Goal: Information Seeking & Learning: Learn about a topic

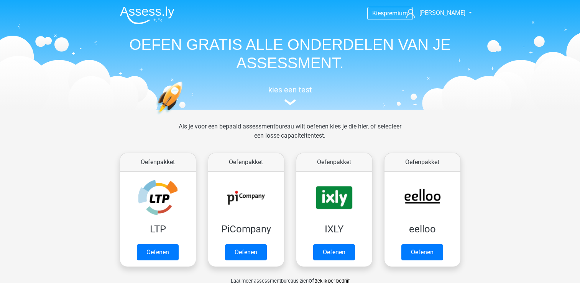
scroll to position [435, 0]
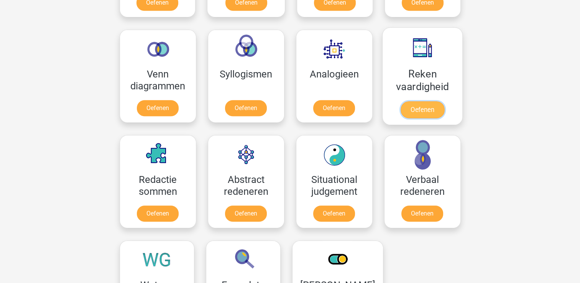
click at [420, 101] on link "Oefenen" at bounding box center [422, 109] width 44 height 17
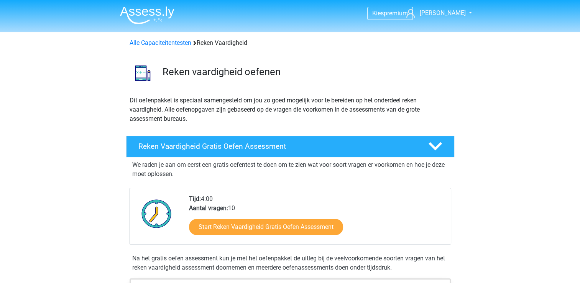
click at [117, 5] on li at bounding box center [144, 13] width 61 height 21
click at [132, 17] on img at bounding box center [147, 15] width 54 height 18
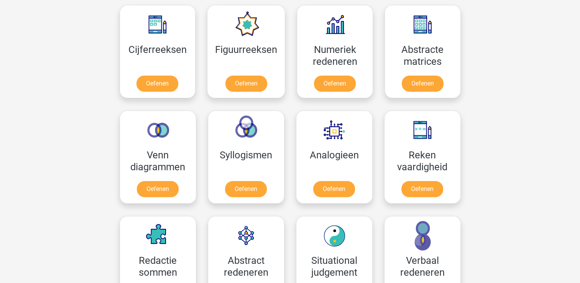
scroll to position [356, 0]
